Goal: Obtain resource: Download file/media

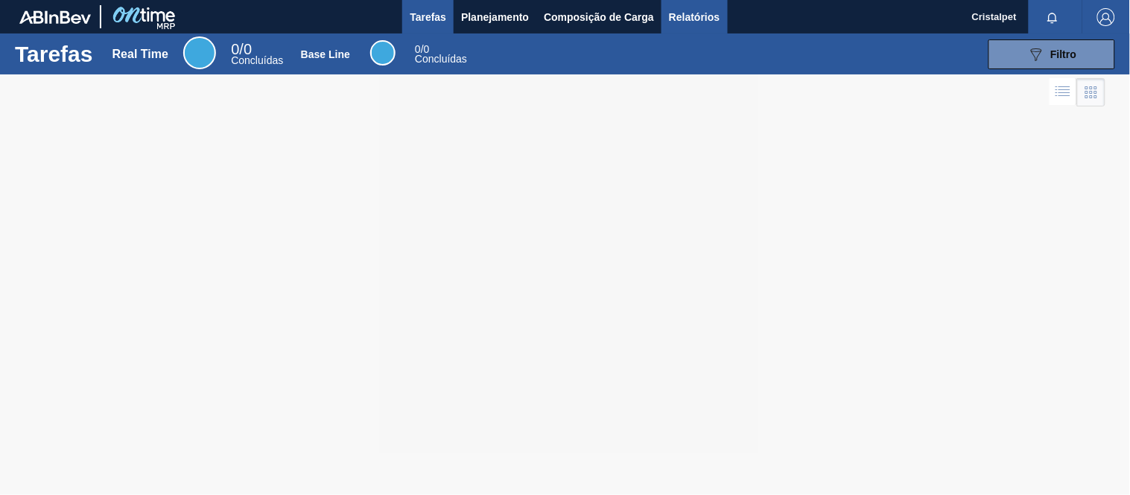
click at [683, 19] on span "Relatórios" at bounding box center [694, 17] width 51 height 18
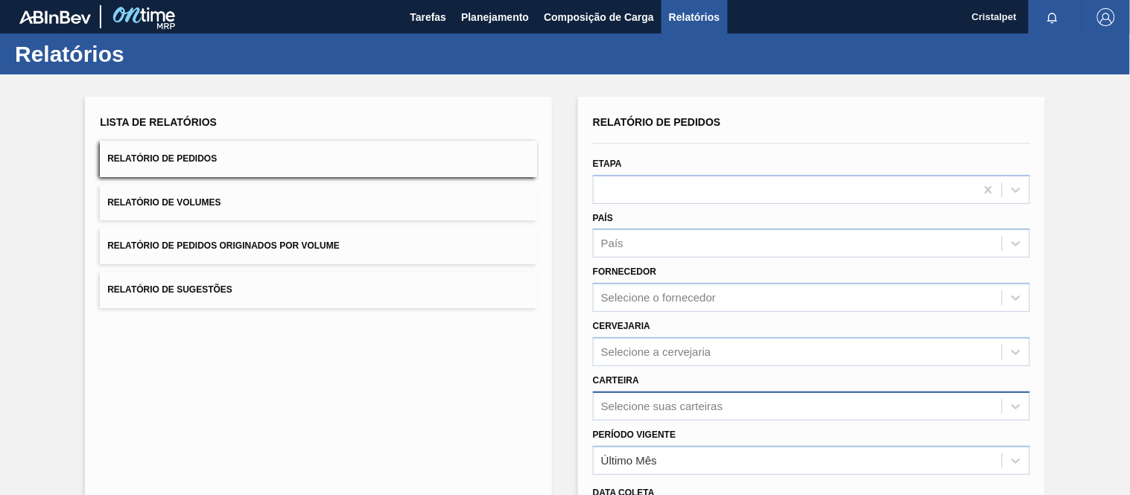
scroll to position [165, 0]
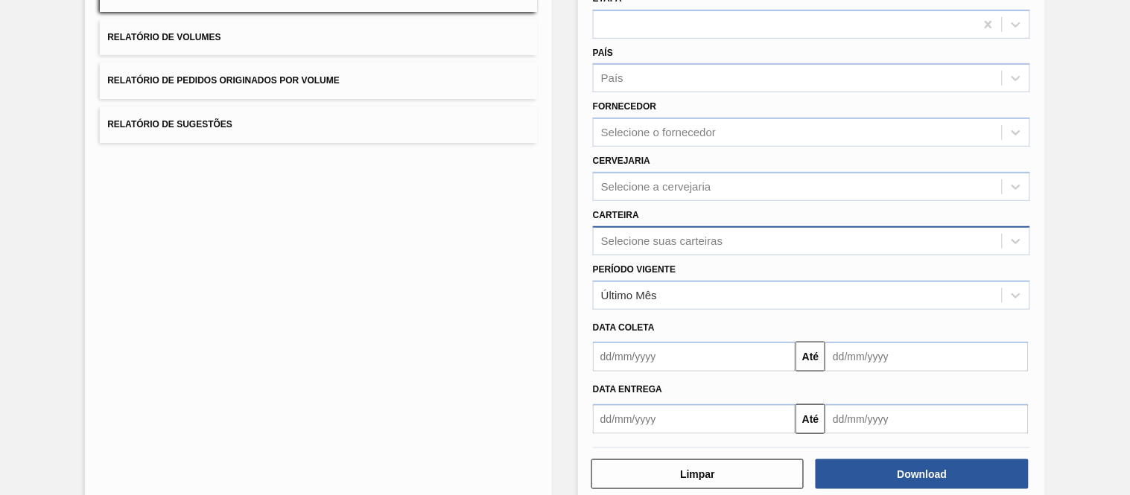
click at [631, 236] on div "Selecione suas carteiras" at bounding box center [661, 241] width 121 height 13
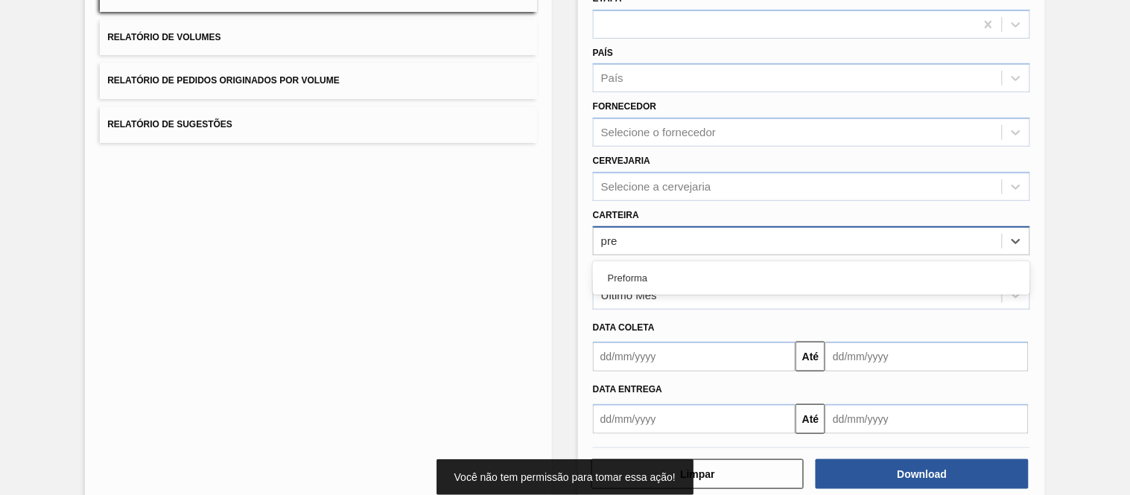
type input "pref"
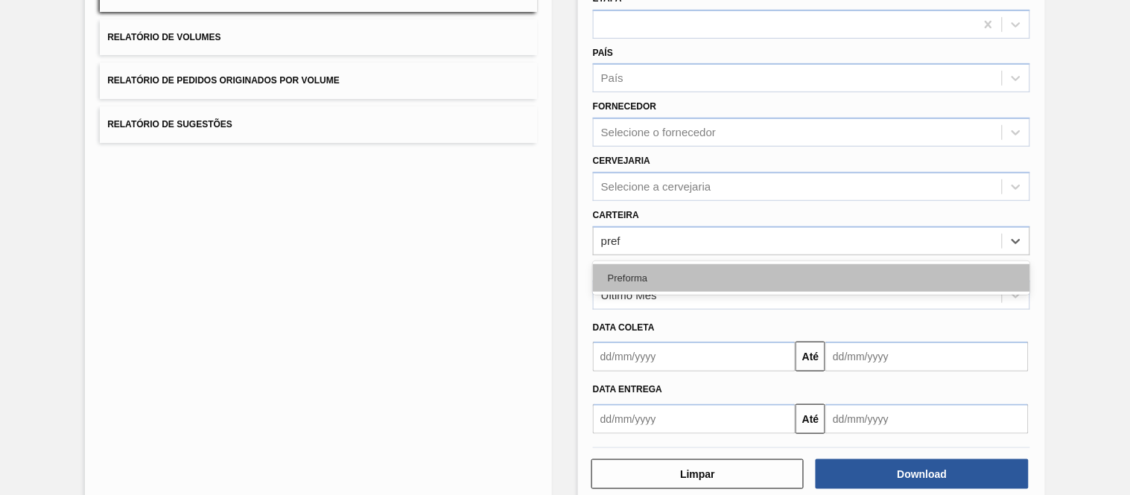
click at [622, 273] on div "Preforma" at bounding box center [811, 278] width 437 height 28
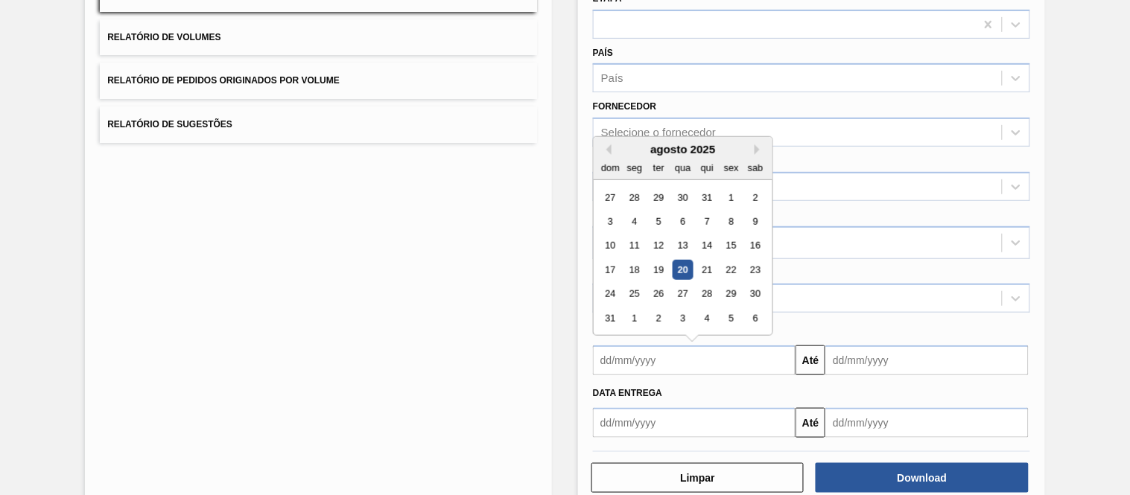
click at [654, 354] on input "text" at bounding box center [694, 361] width 203 height 30
click at [725, 202] on div "1" at bounding box center [731, 198] width 20 height 20
type input "[DATE]"
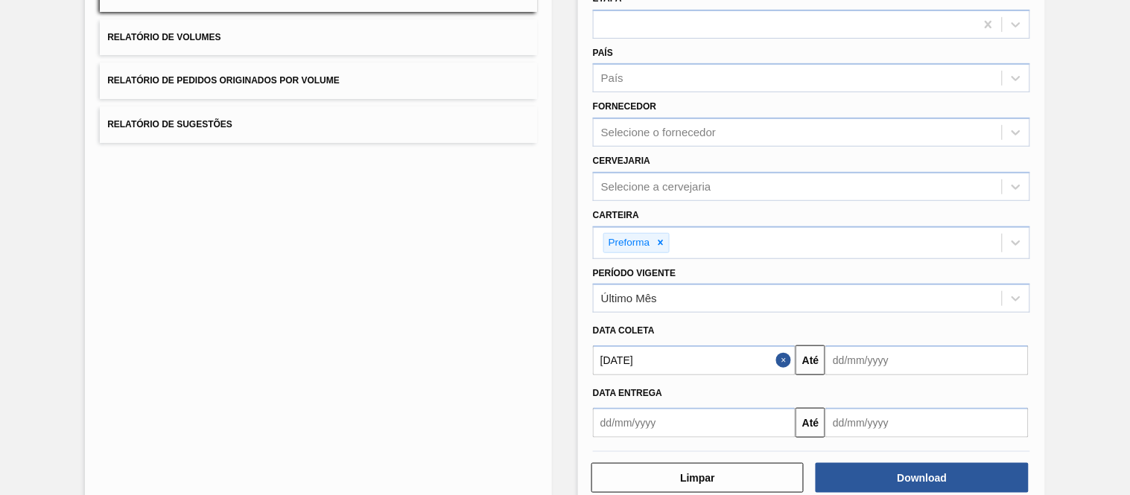
click at [957, 360] on input "text" at bounding box center [926, 361] width 203 height 30
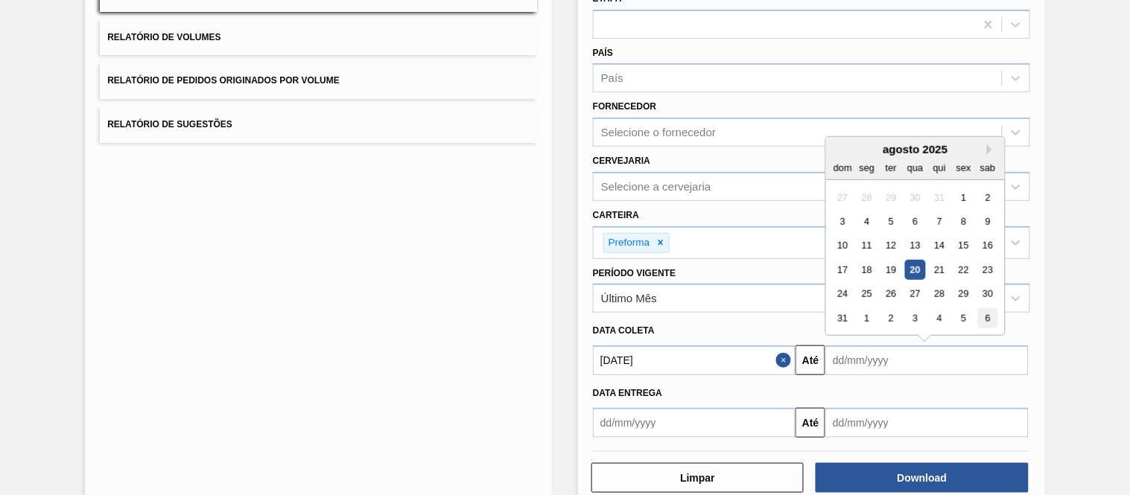
click at [989, 311] on div "6" at bounding box center [988, 318] width 20 height 20
type input "[DATE]"
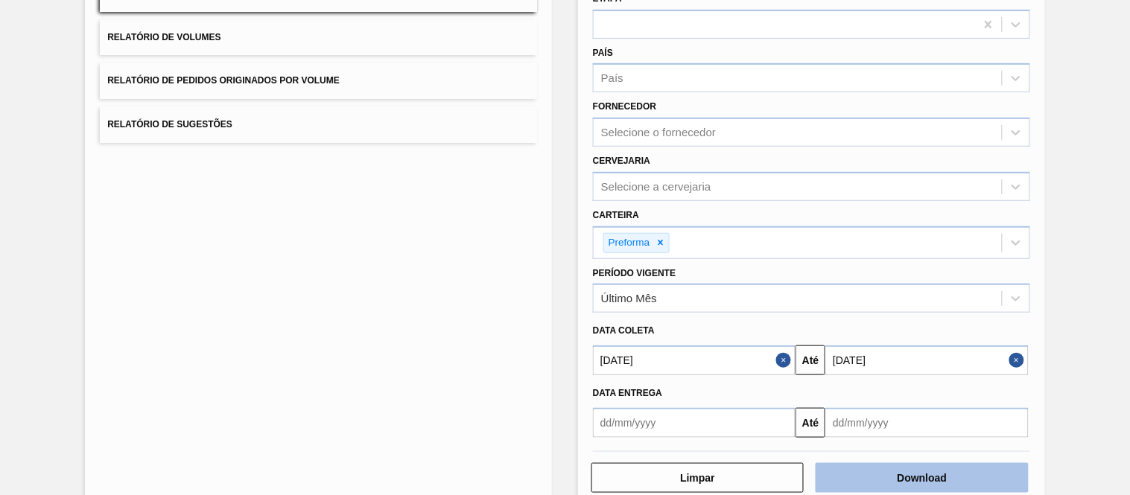
click at [950, 466] on button "Download" at bounding box center [921, 478] width 212 height 30
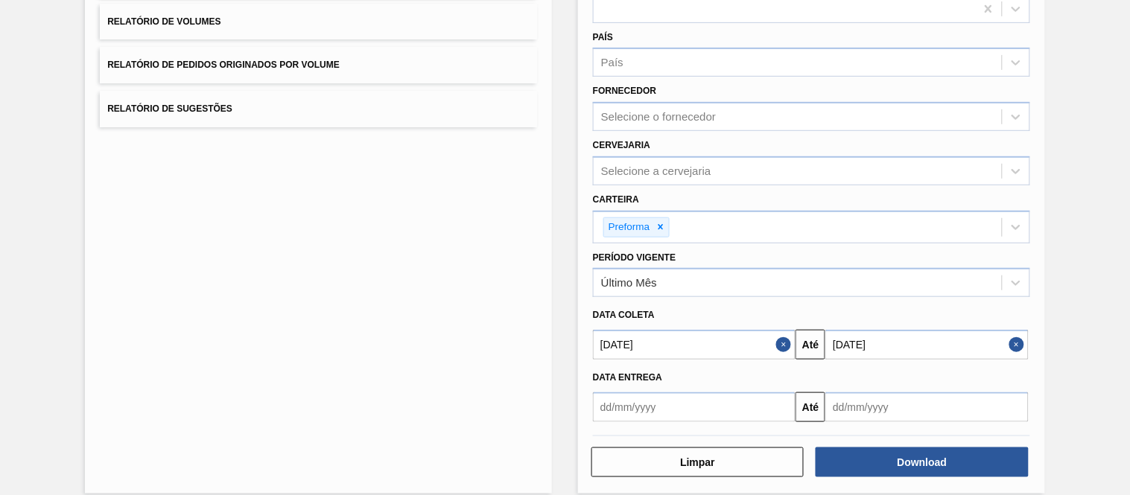
scroll to position [194, 0]
